Goal: Task Accomplishment & Management: Complete application form

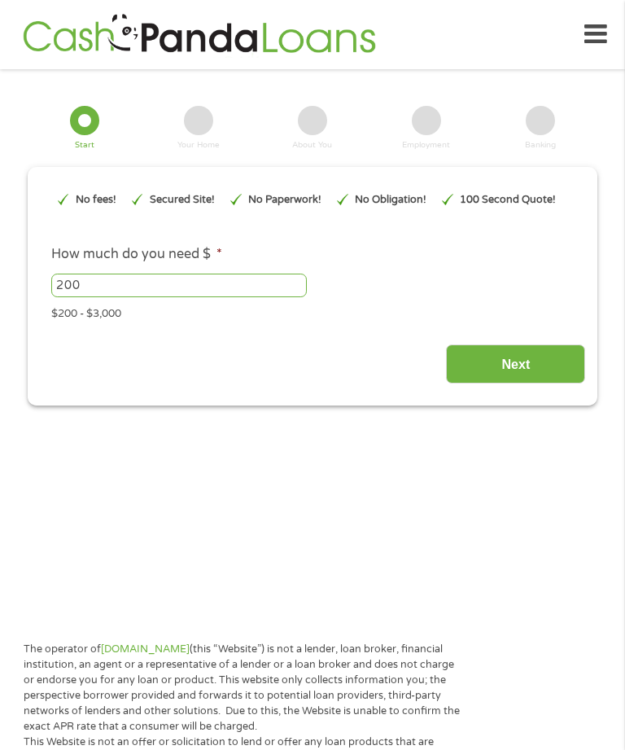
type input "CjwKCAjw_fnFBhB0EiwAH_MfZtzOrugLZ4uXuy8iWCmkGWDFNGe-k4VorBty3iGRthrhiymhlt4xBho…"
click at [537, 384] on input "Next" at bounding box center [515, 364] width 139 height 40
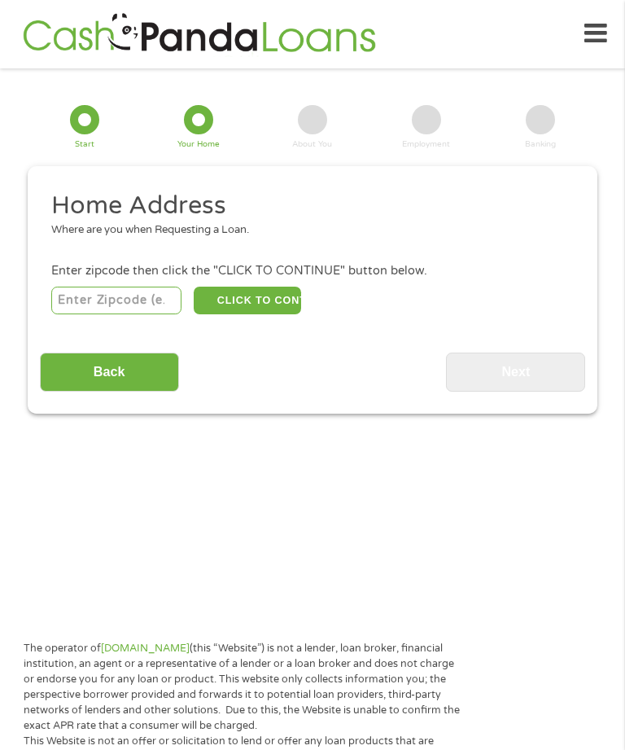
scroll to position [24, 0]
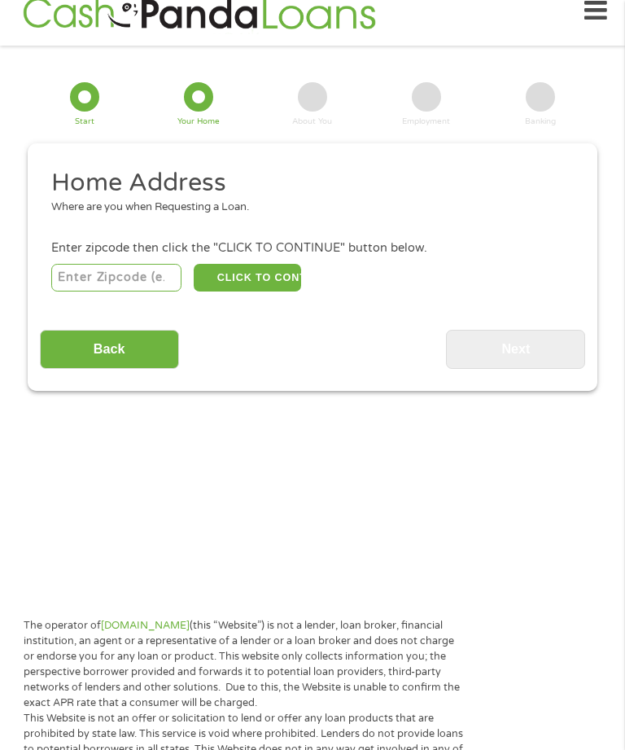
click at [84, 286] on input "number" at bounding box center [116, 278] width 131 height 28
type input "01109"
click at [239, 289] on button "CLICK TO CONTINUE" at bounding box center [247, 278] width 107 height 28
type input "01109"
type input "[GEOGRAPHIC_DATA]"
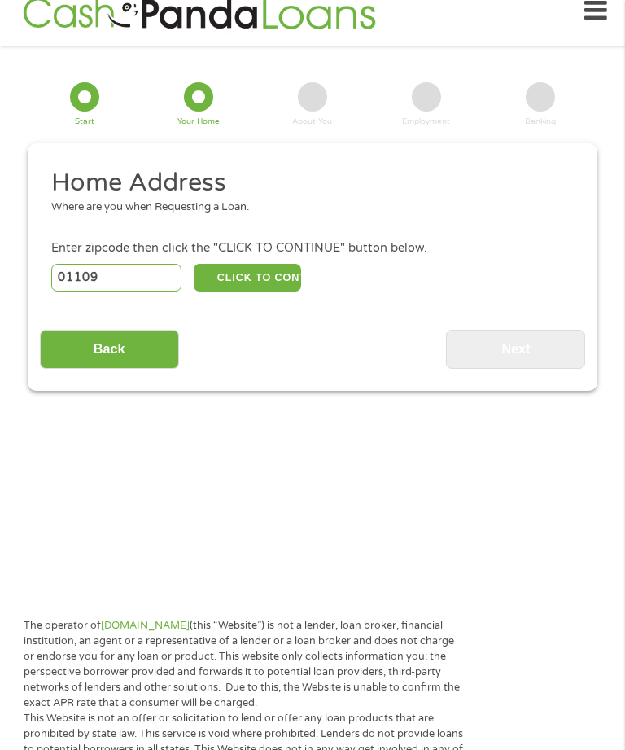
select select "[US_STATE]"
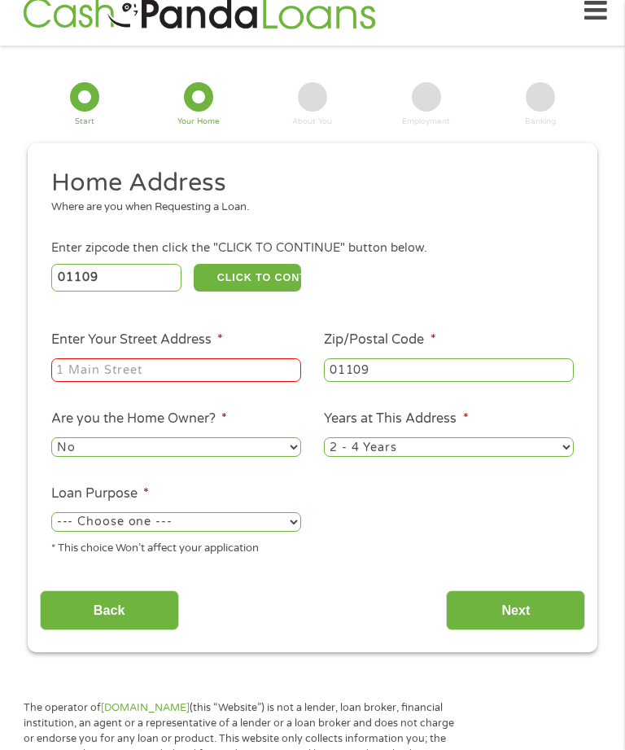
click at [89, 383] on input "Enter Your Street Address *" at bounding box center [176, 370] width 250 height 24
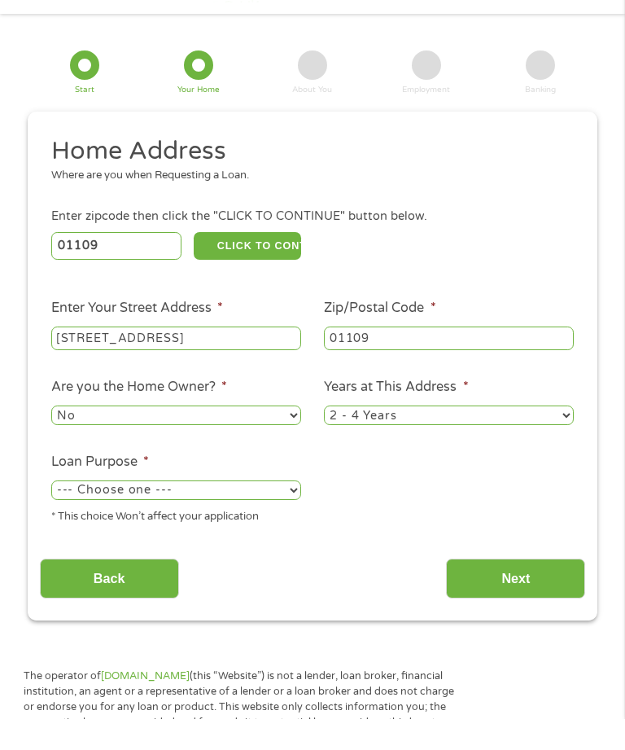
type input "[STREET_ADDRESS]"
click at [160, 437] on select "No Yes" at bounding box center [176, 447] width 250 height 20
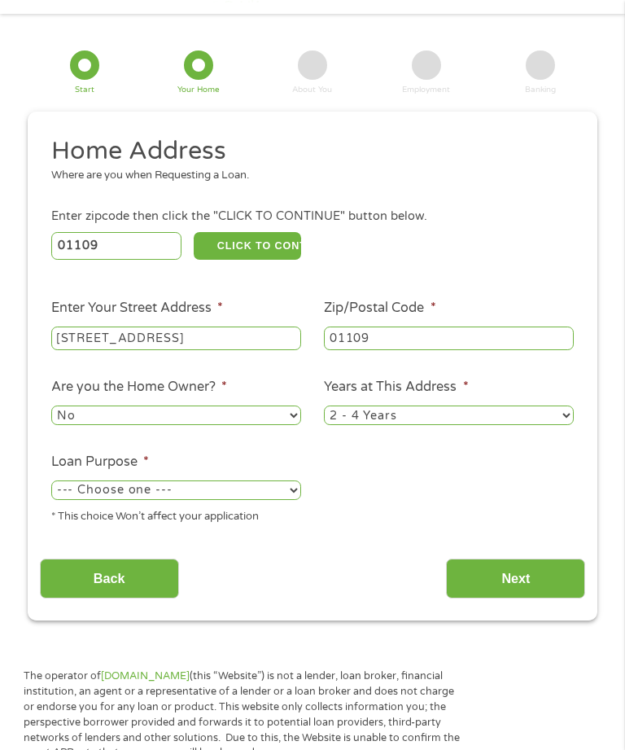
click at [541, 425] on select "1 Year or less 1 - 2 Years 2 - 4 Years Over 4 Years" at bounding box center [449, 415] width 250 height 20
click at [226, 500] on select "--- Choose one --- Pay Bills Debt Consolidation Home Improvement Major Purchase…" at bounding box center [176, 490] width 250 height 20
select select "paybills"
click at [530, 598] on input "Next" at bounding box center [515, 578] width 139 height 40
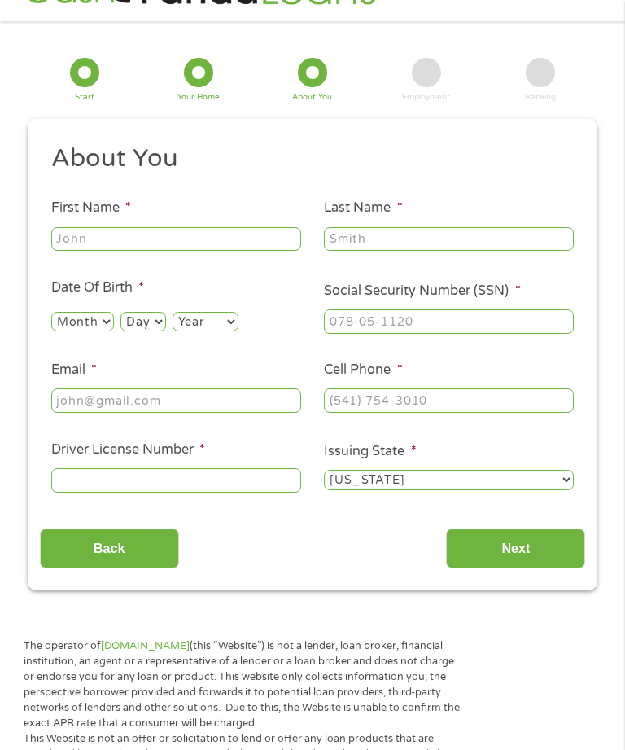
scroll to position [24, 0]
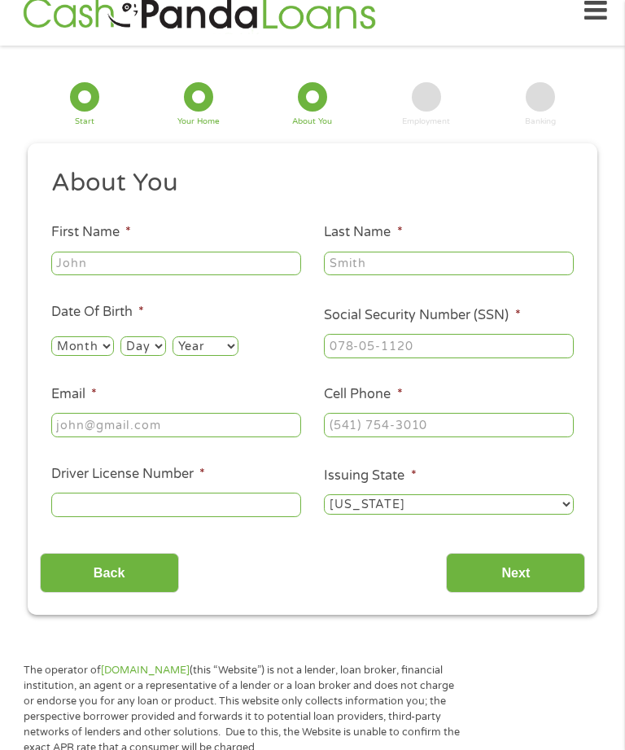
click at [113, 275] on input "First Name *" at bounding box center [176, 263] width 250 height 24
click at [171, 264] on input "[PERSON_NAME]" at bounding box center [176, 263] width 250 height 24
click at [153, 276] on input "[PERSON_NAME]" at bounding box center [176, 263] width 250 height 24
type input "[PERSON_NAME]"
click at [519, 271] on input "Last Name *" at bounding box center [449, 263] width 250 height 24
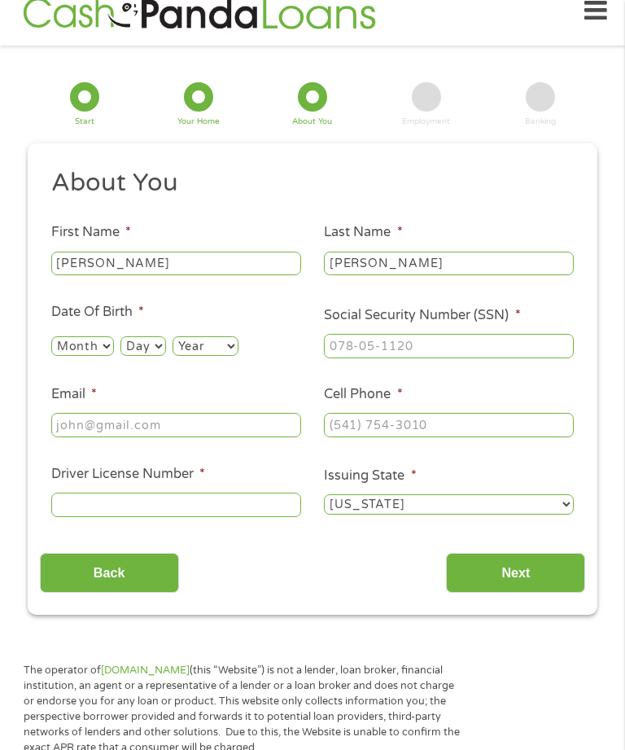
type input "[PERSON_NAME]"
click at [79, 354] on select "Month 1 2 3 4 5 6 7 8 9 10 11 12" at bounding box center [82, 346] width 63 height 20
select select "11"
click at [521, 323] on span "*" at bounding box center [518, 315] width 6 height 16
click at [538, 335] on input "Social Security Number (SSN) *" at bounding box center [449, 346] width 250 height 24
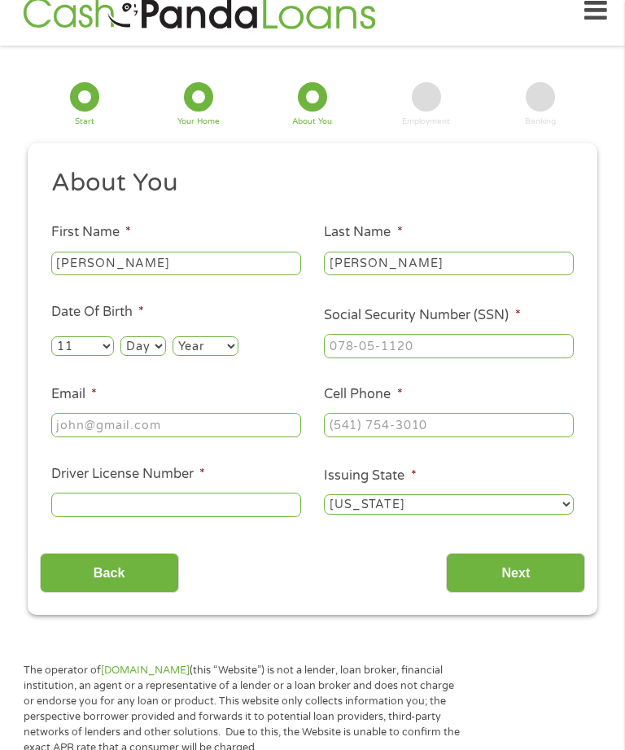
type input "___-__-____"
click at [157, 356] on select "Day 1 2 3 4 5 6 7 8 9 10 11 12 13 14 15 16 17 18 19 20 21 22 23 24 25 26 27 28 …" at bounding box center [142, 346] width 45 height 20
select select "3"
click at [221, 348] on select "Year [DATE] 2006 2005 2004 2003 2002 2001 2000 1999 1998 1997 1996 1995 1994 19…" at bounding box center [206, 346] width 66 height 20
select select "1995"
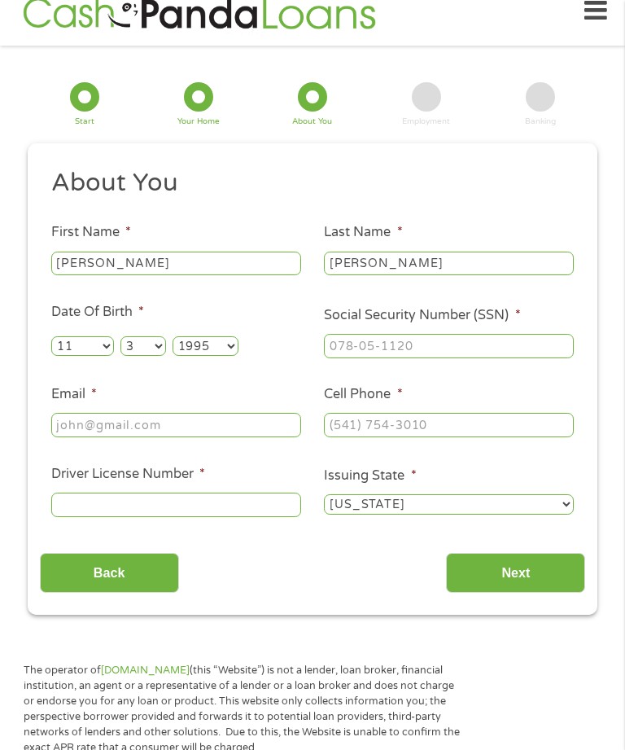
click at [491, 358] on input "Social Security Number (SSN) *" at bounding box center [449, 346] width 250 height 24
type input "045-94-8465"
click at [83, 437] on input "Email *" at bounding box center [176, 425] width 250 height 24
type input "[EMAIL_ADDRESS][DOMAIN_NAME]"
click at [514, 437] on input "(___) ___-____" at bounding box center [449, 425] width 250 height 24
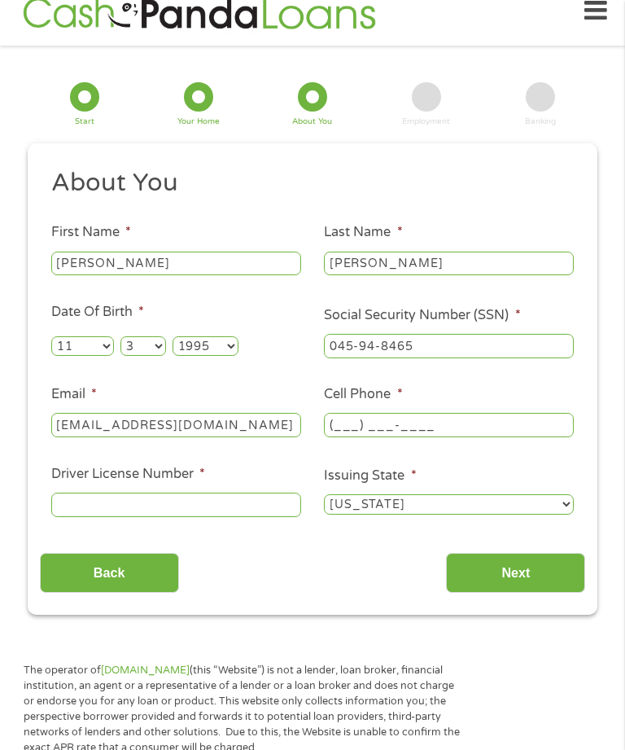
click at [348, 437] on input "(___) ___-____" at bounding box center [449, 425] width 250 height 24
type input "[PHONE_NUMBER]"
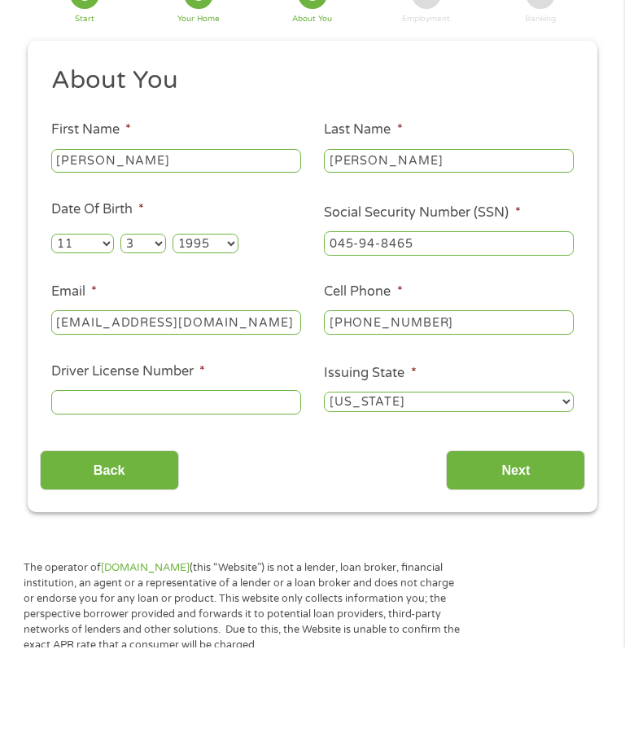
click at [107, 553] on input "Back" at bounding box center [109, 573] width 139 height 40
